Goal: Check status

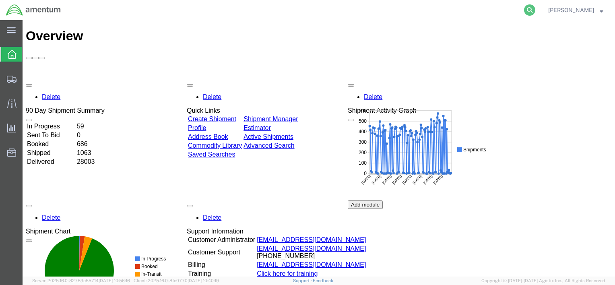
click at [524, 8] on icon at bounding box center [529, 9] width 11 height 11
click at [486, 11] on input "search" at bounding box center [401, 9] width 245 height 19
type input "56425209"
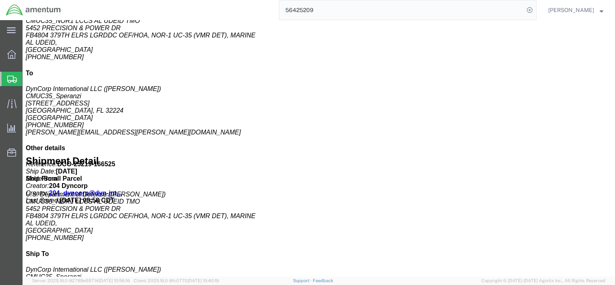
scroll to position [282, 0]
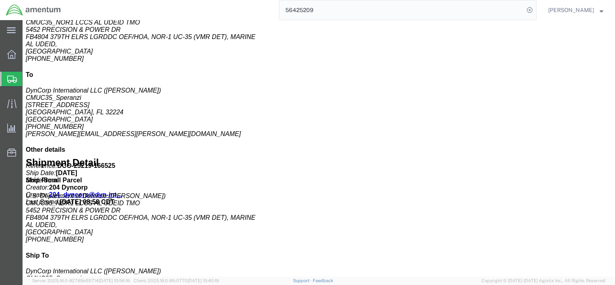
click b "Each"
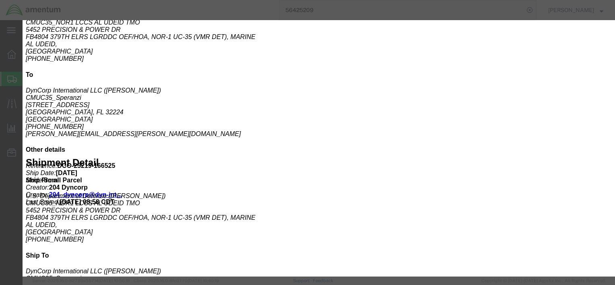
drag, startPoint x: 240, startPoint y: 44, endPoint x: 278, endPoint y: 47, distance: 37.9
click div "Pieces: 1.00 Each SKU: [PHONE_NUMBER]"
copy b "[PHONE_NUMBER]"
